Goal: Task Accomplishment & Management: Manage account settings

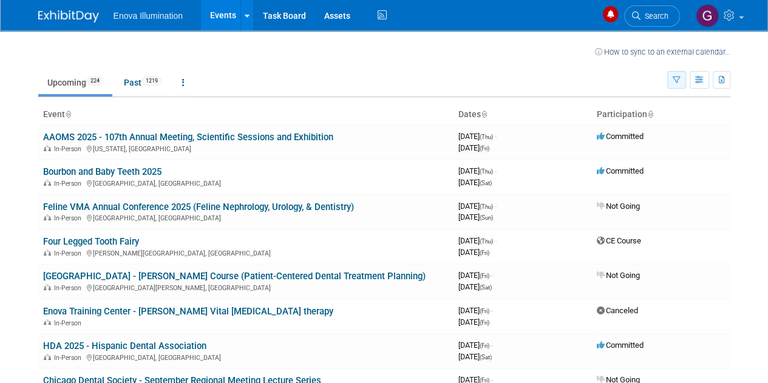
click at [675, 86] on button "button" at bounding box center [676, 80] width 19 height 18
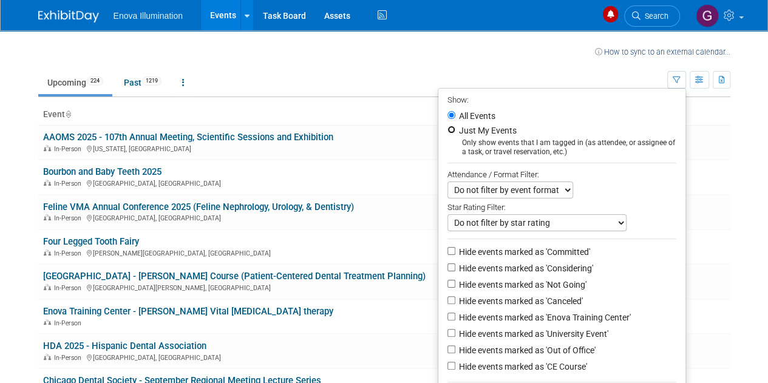
click at [447, 128] on input "Just My Events" at bounding box center [451, 130] width 8 height 8
radio input "true"
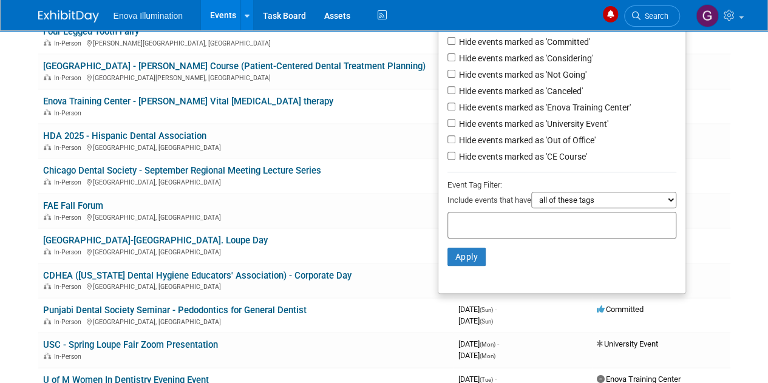
scroll to position [212, 0]
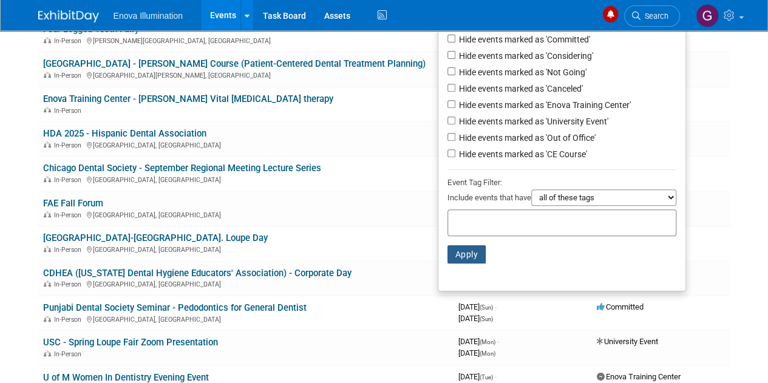
click at [456, 251] on button "Apply" at bounding box center [466, 254] width 39 height 18
